Goal: Transaction & Acquisition: Purchase product/service

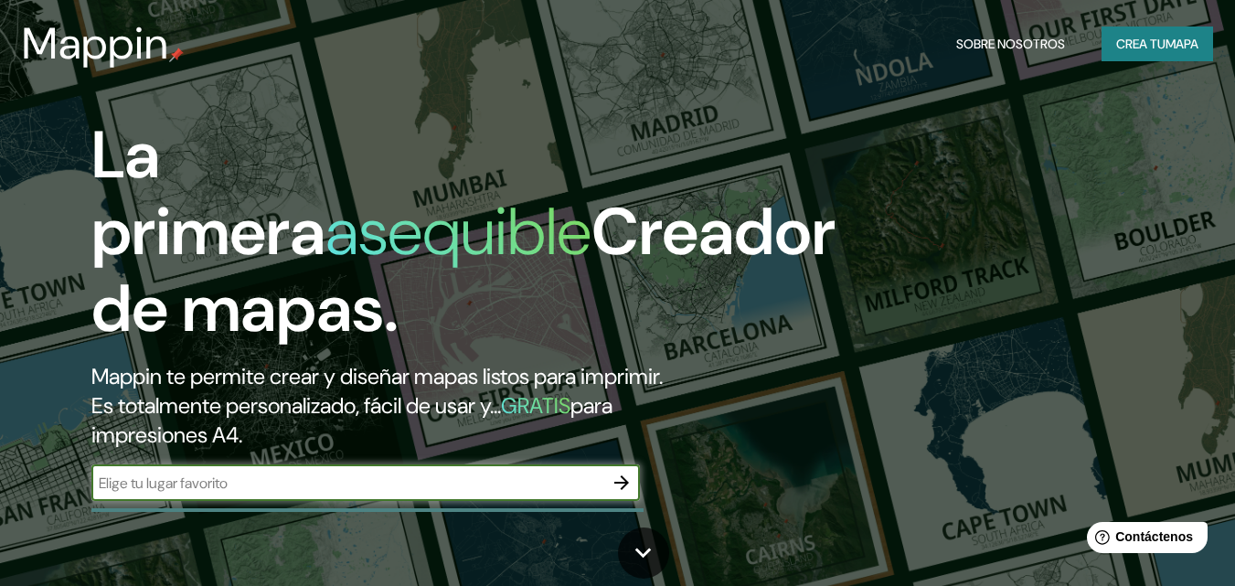
click at [350, 484] on input "text" at bounding box center [347, 483] width 512 height 21
type input "[GEOGRAPHIC_DATA]"
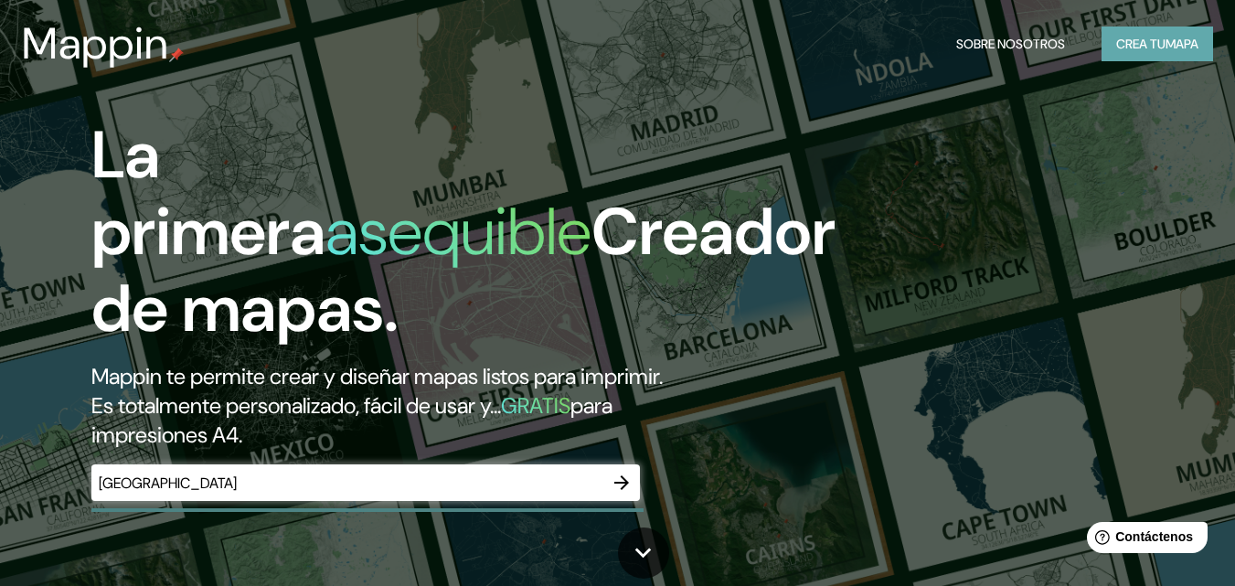
click at [1166, 56] on button "Crea tu mapa" at bounding box center [1158, 44] width 112 height 35
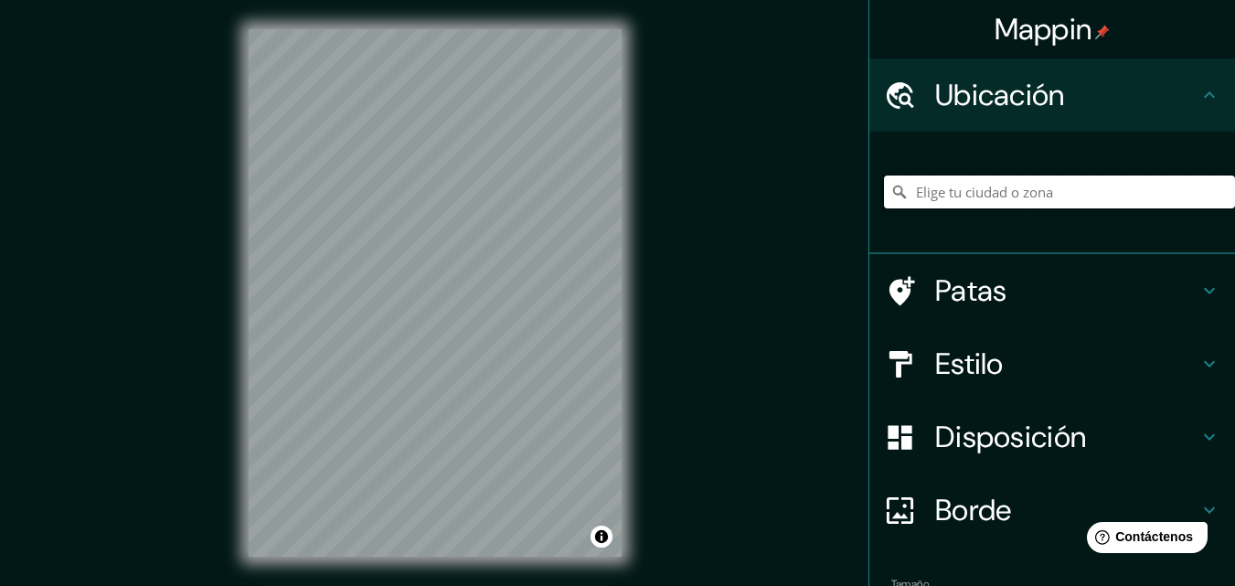
click at [957, 198] on input "Elige tu ciudad o zona" at bounding box center [1059, 192] width 351 height 33
type input "[GEOGRAPHIC_DATA], [GEOGRAPHIC_DATA]"
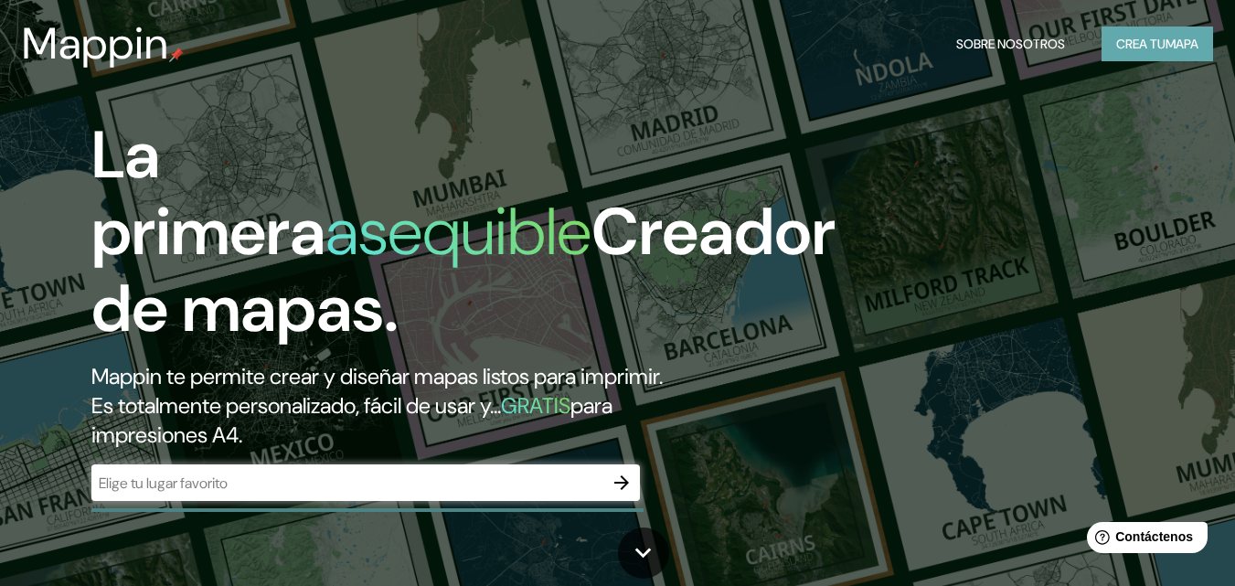
click at [1166, 52] on font "mapa" at bounding box center [1182, 44] width 33 height 16
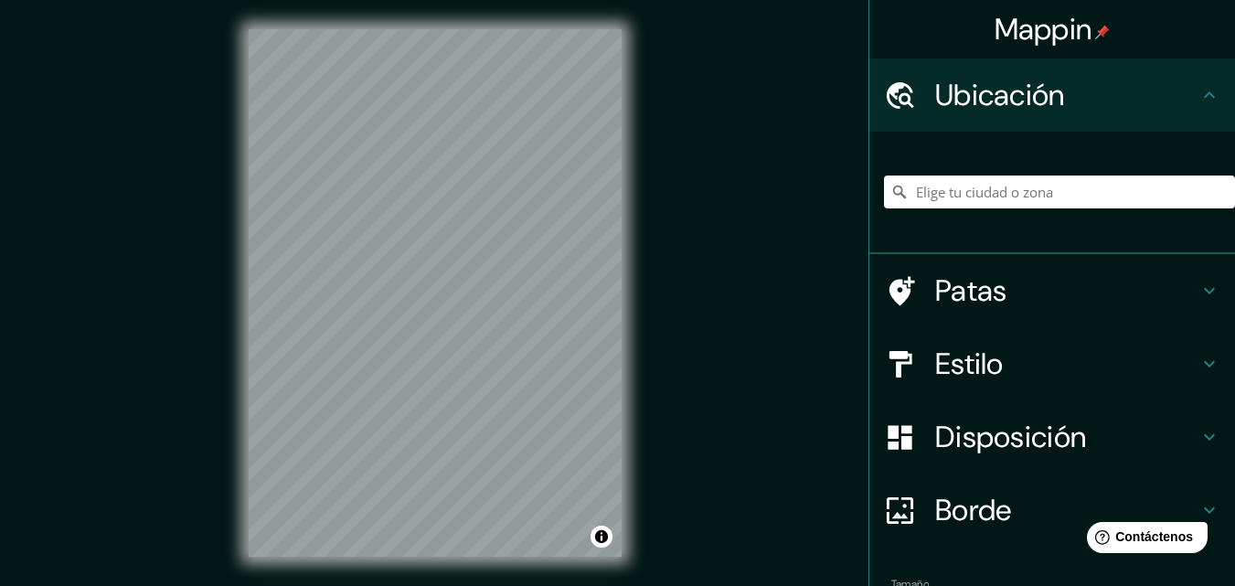
scroll to position [114, 0]
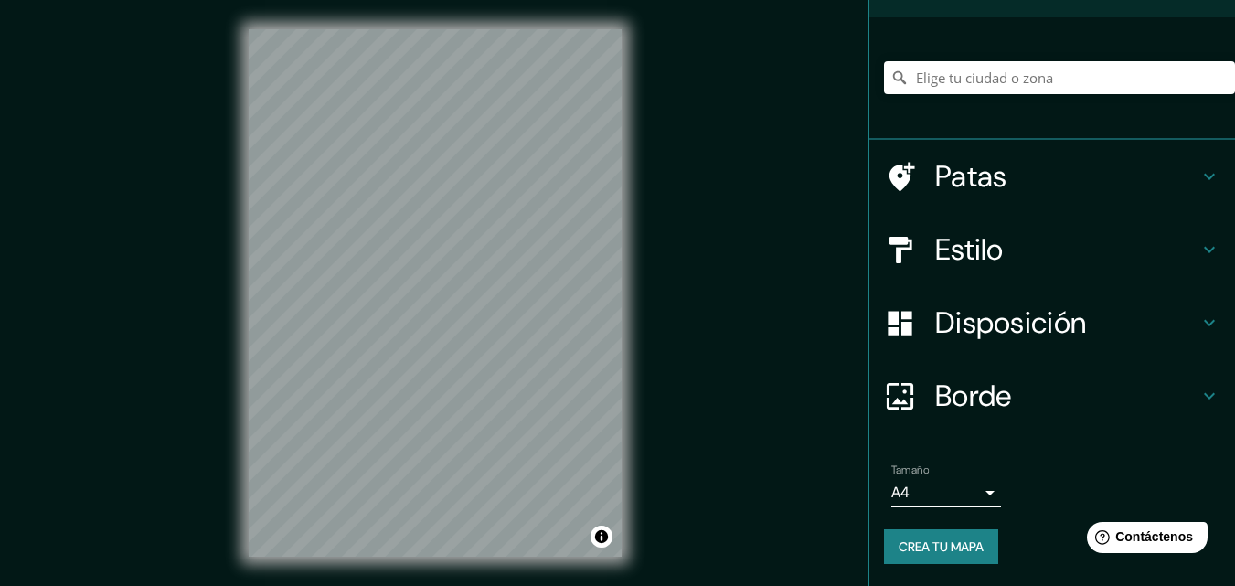
click at [962, 402] on font "Borde" at bounding box center [973, 396] width 77 height 38
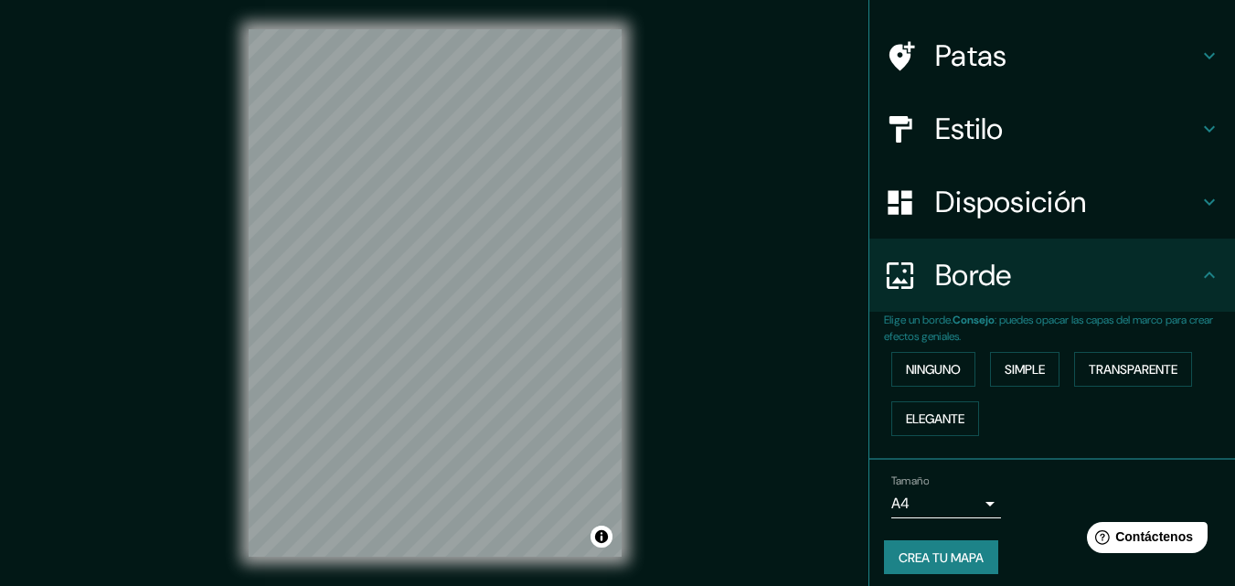
scroll to position [0, 0]
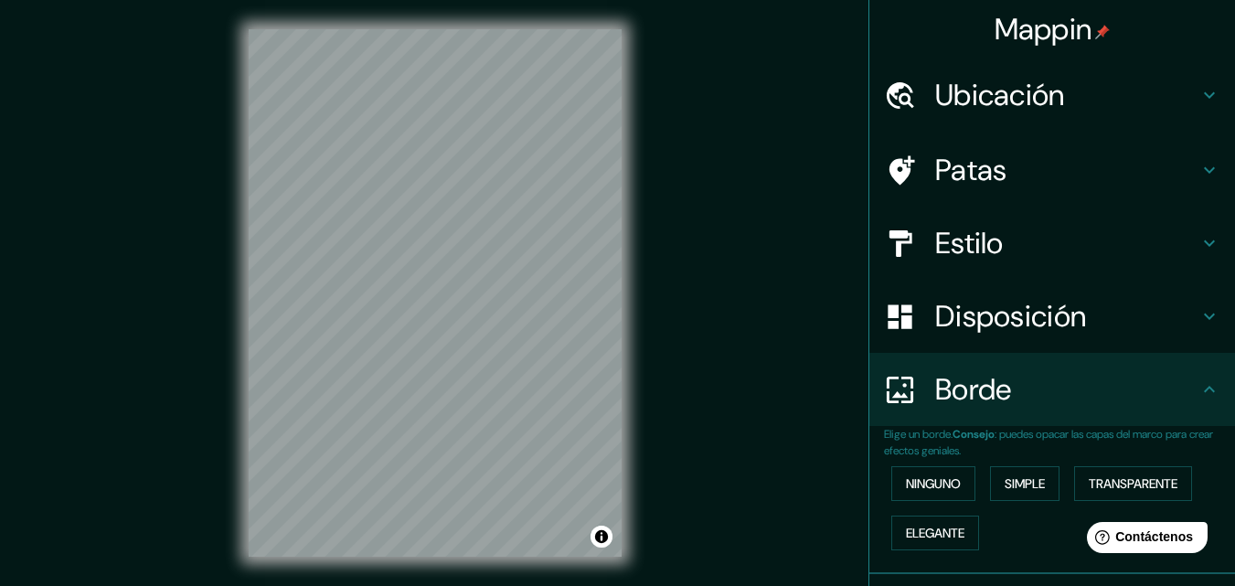
click at [967, 169] on font "Patas" at bounding box center [971, 170] width 72 height 38
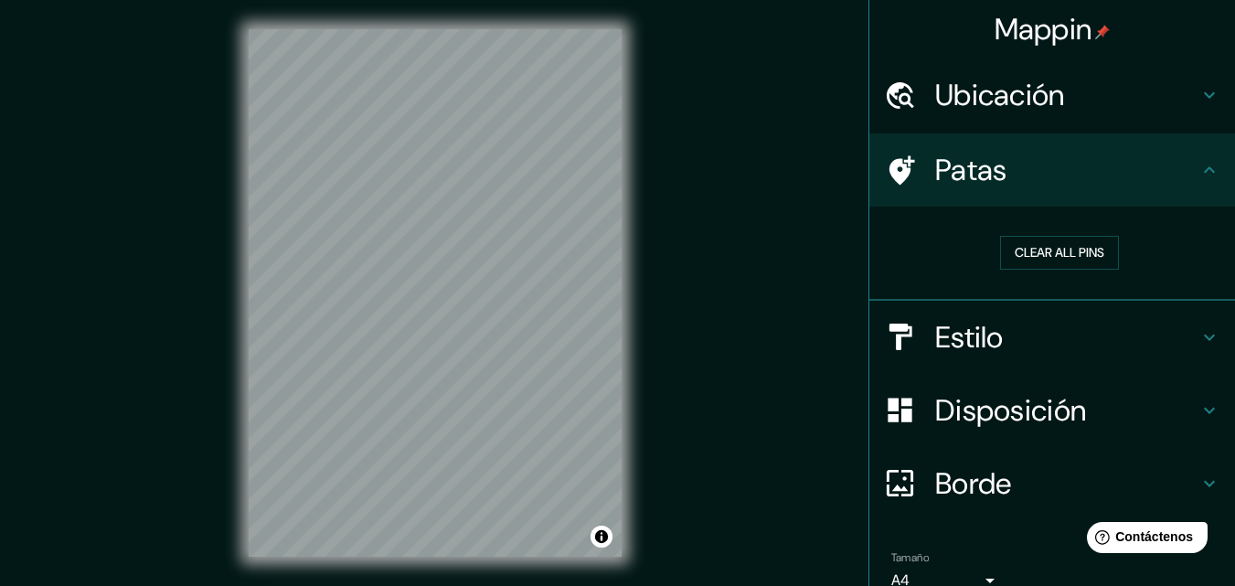
click at [1017, 311] on div "Estilo" at bounding box center [1052, 337] width 366 height 73
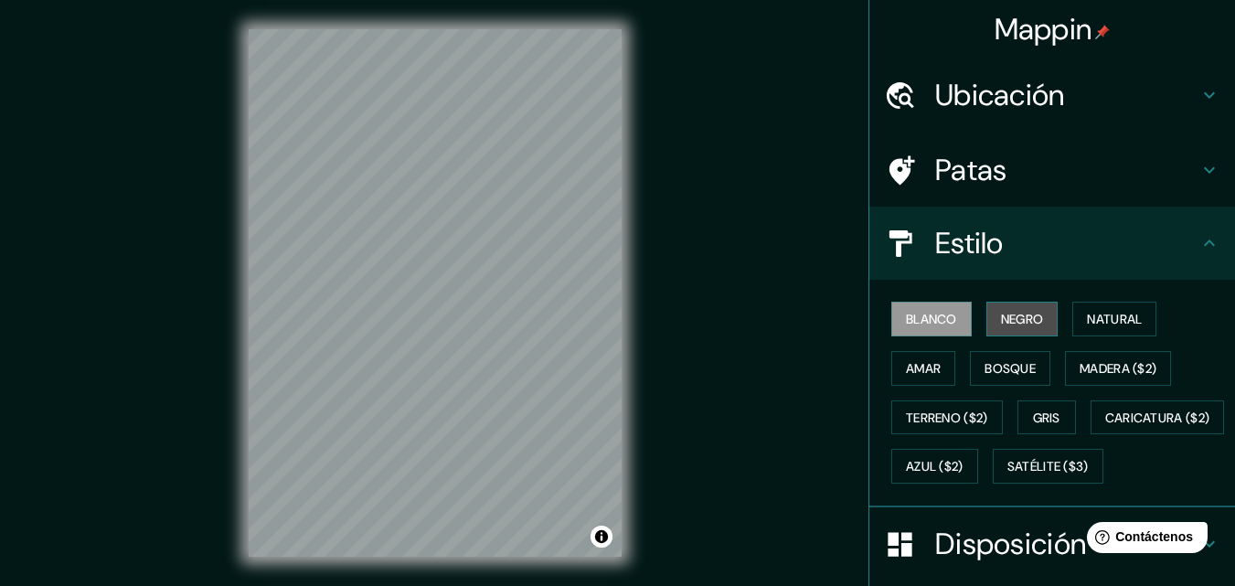
click at [1008, 325] on font "Negro" at bounding box center [1022, 319] width 43 height 16
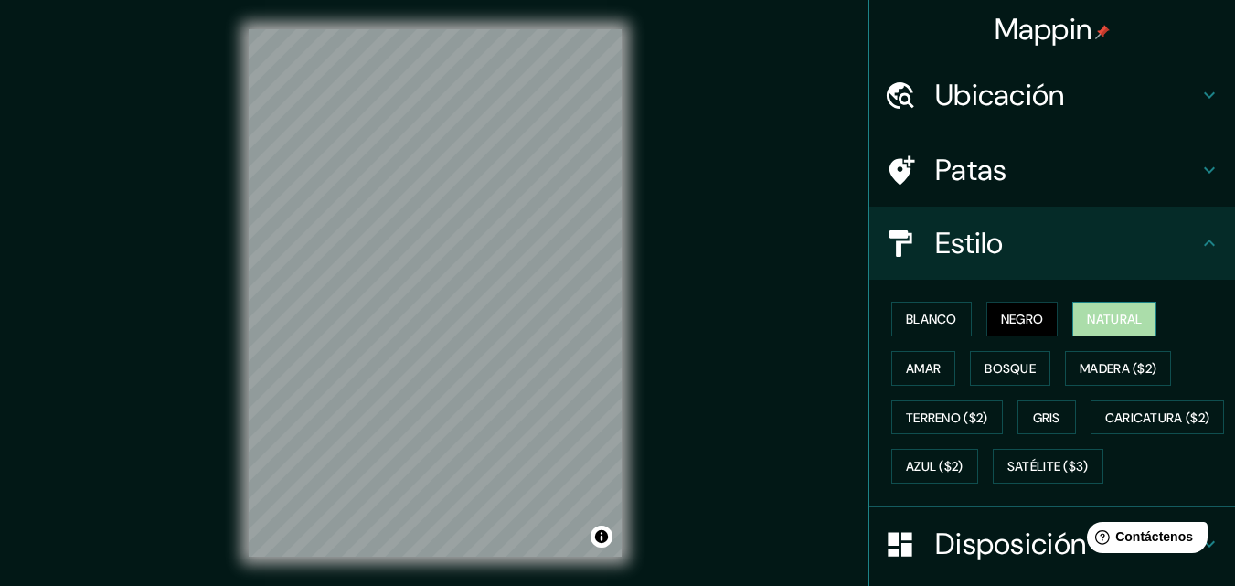
click at [1104, 318] on font "Natural" at bounding box center [1114, 319] width 55 height 16
click at [924, 375] on font "Amar" at bounding box center [923, 368] width 35 height 16
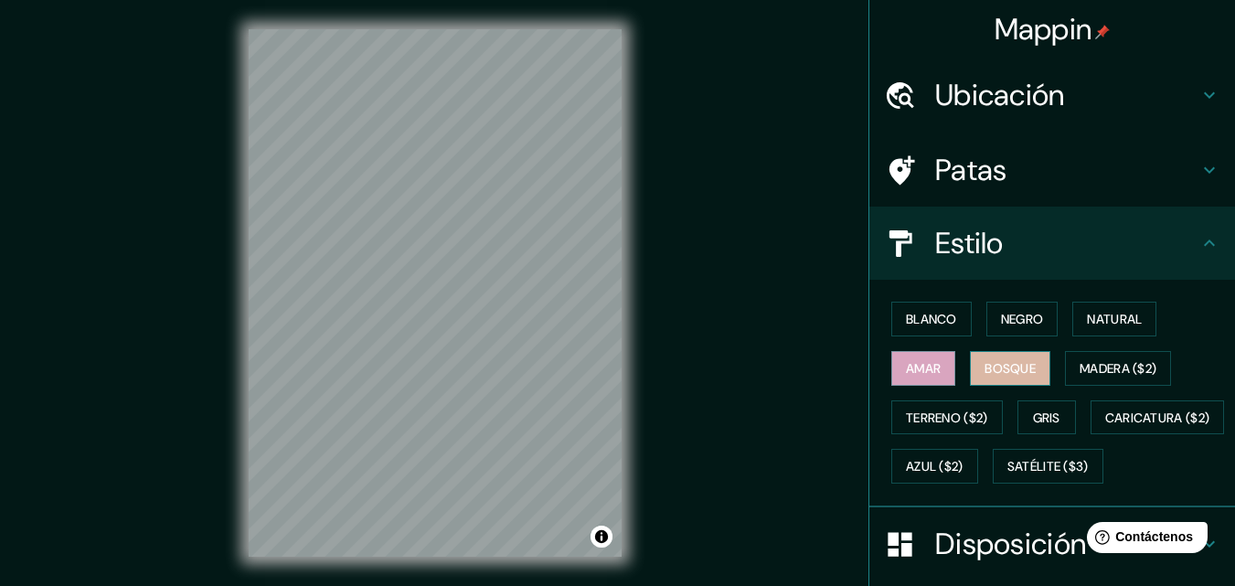
click at [985, 373] on font "Bosque" at bounding box center [1010, 368] width 51 height 16
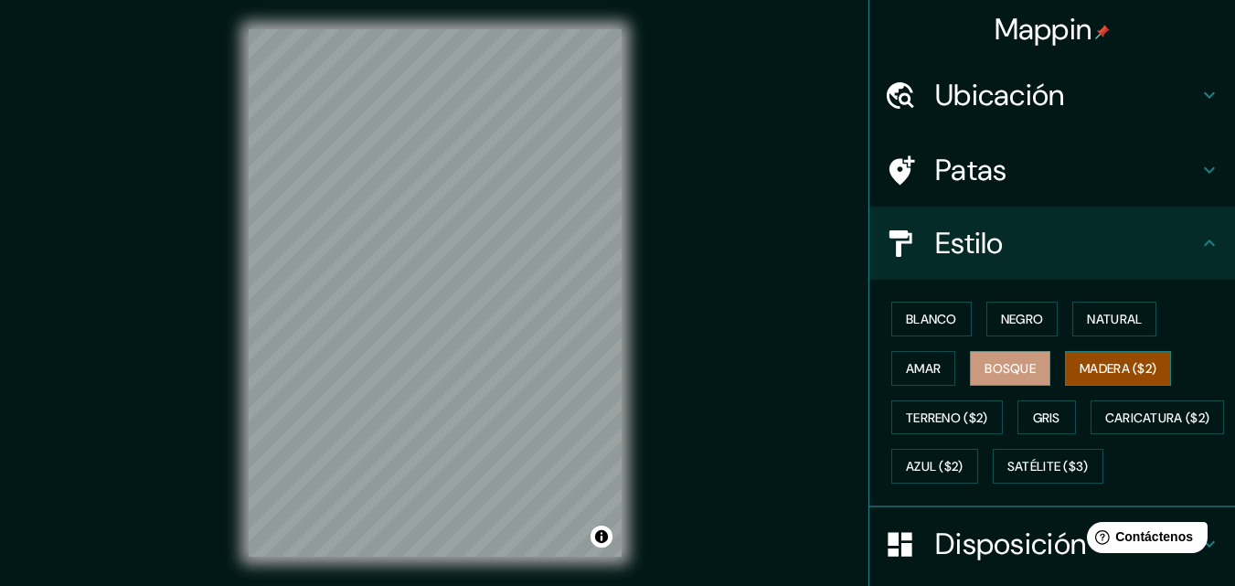
click at [1086, 376] on font "Madera ($2)" at bounding box center [1118, 368] width 77 height 16
click at [919, 419] on font "Terreno ($2)" at bounding box center [947, 418] width 82 height 16
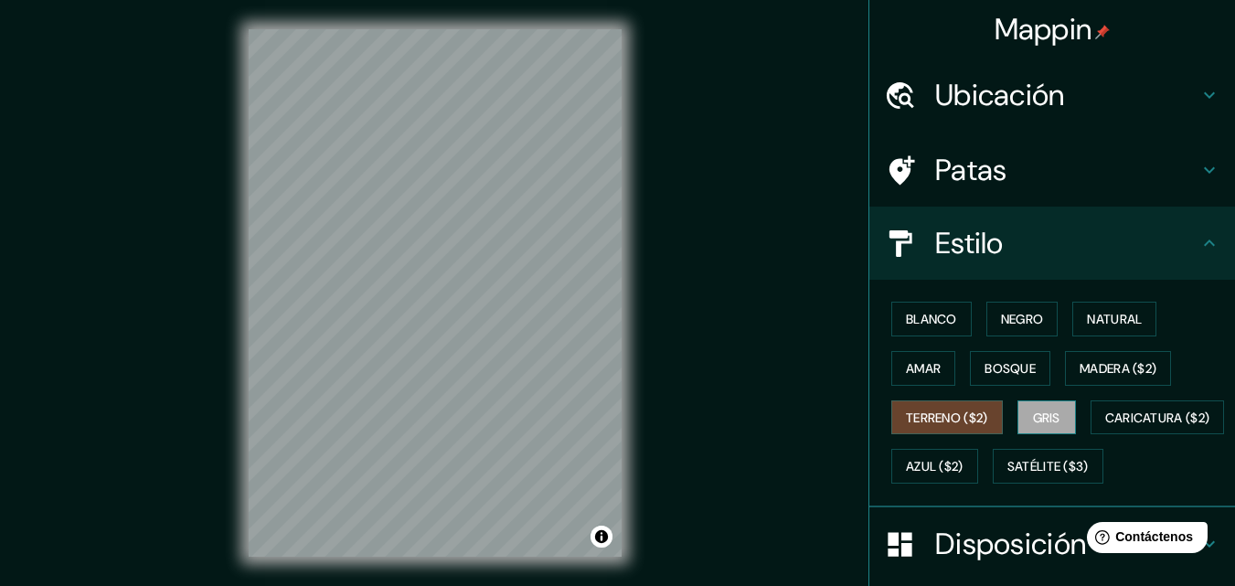
click at [1033, 421] on font "Gris" at bounding box center [1046, 418] width 27 height 16
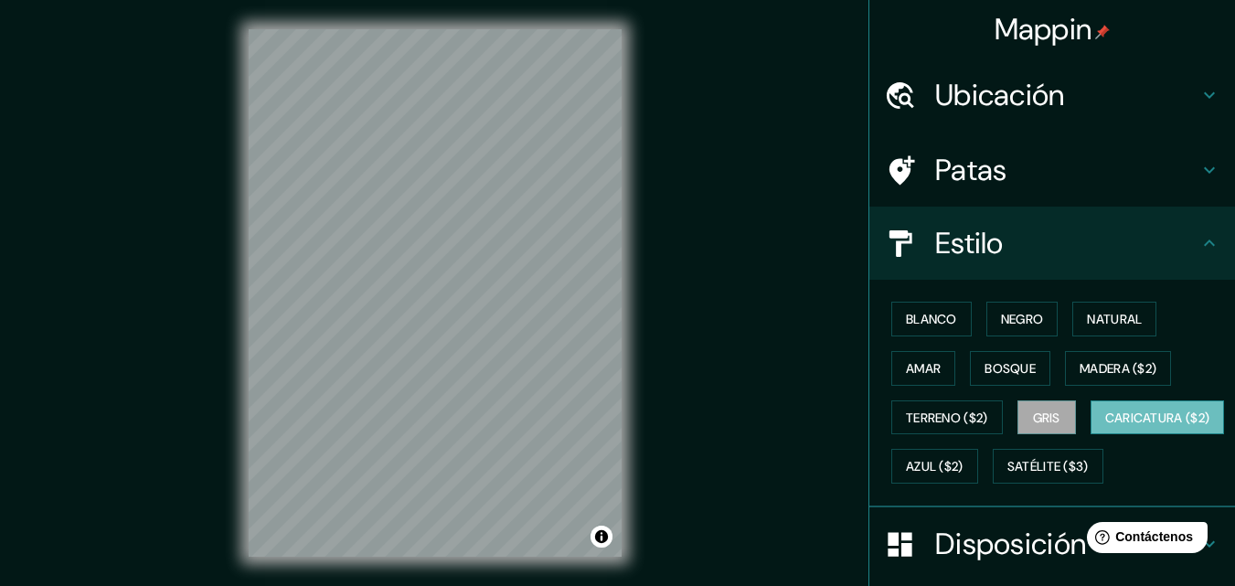
click at [1105, 426] on font "Caricatura ($2)" at bounding box center [1157, 418] width 105 height 16
click at [978, 479] on button "Azul ($2)" at bounding box center [934, 466] width 87 height 35
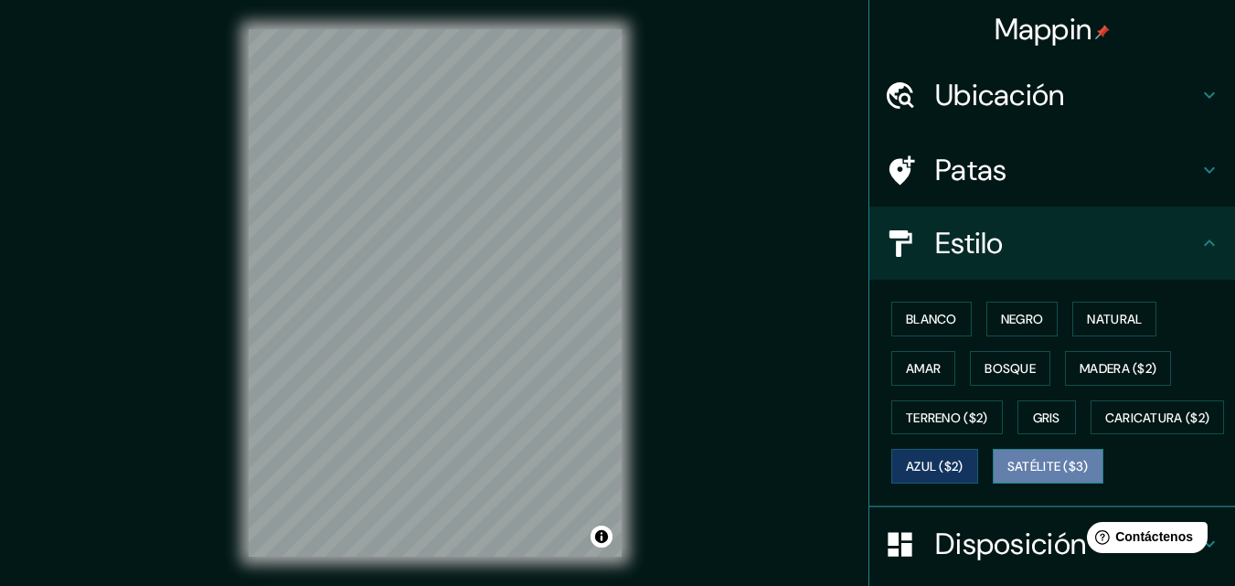
click at [993, 484] on button "Satélite ($3)" at bounding box center [1048, 466] width 111 height 35
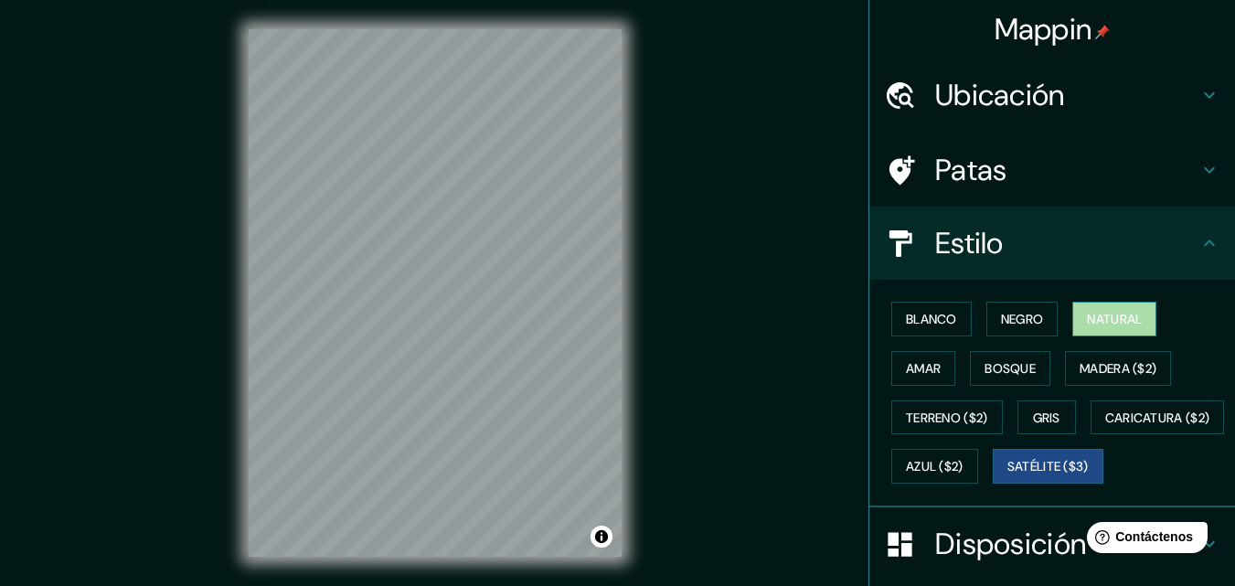
click at [1096, 312] on font "Natural" at bounding box center [1114, 319] width 55 height 16
click at [474, 317] on div at bounding box center [476, 311] width 15 height 15
click at [486, 29] on div at bounding box center [435, 29] width 373 height 0
drag, startPoint x: 481, startPoint y: 354, endPoint x: 506, endPoint y: 386, distance: 40.4
click at [506, 367] on div at bounding box center [513, 359] width 15 height 15
